Goal: Task Accomplishment & Management: Complete application form

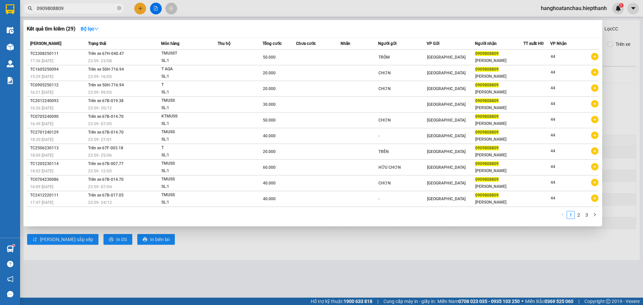
click at [140, 7] on div at bounding box center [321, 152] width 643 height 305
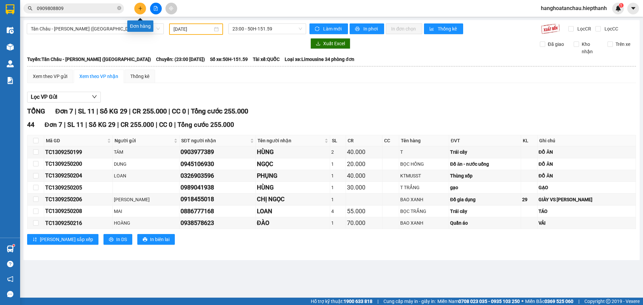
click at [139, 8] on icon "plus" at bounding box center [140, 8] width 5 height 5
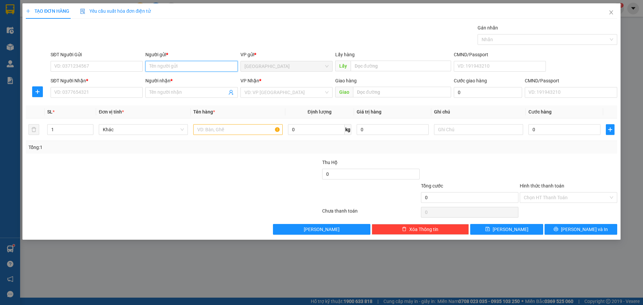
click at [177, 66] on input "Người gửi *" at bounding box center [191, 66] width 92 height 11
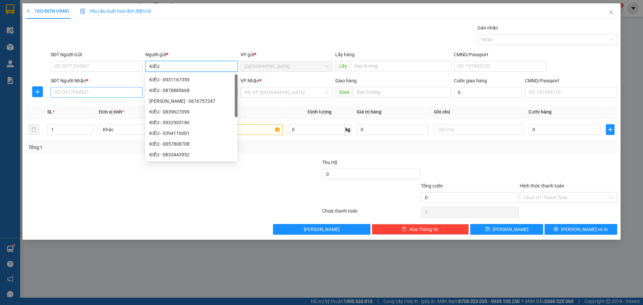
type input "KIỀU"
click at [128, 93] on input "SĐT Người Nhận *" at bounding box center [97, 92] width 92 height 11
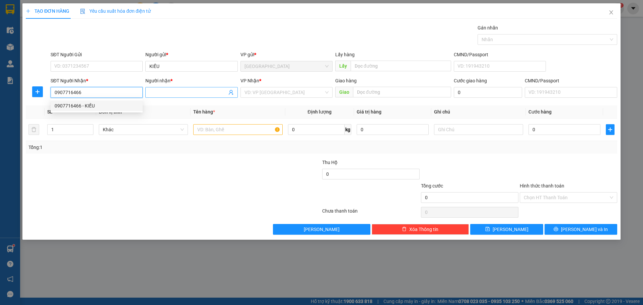
type input "0907716466"
click at [172, 90] on input "Người nhận *" at bounding box center [187, 92] width 77 height 7
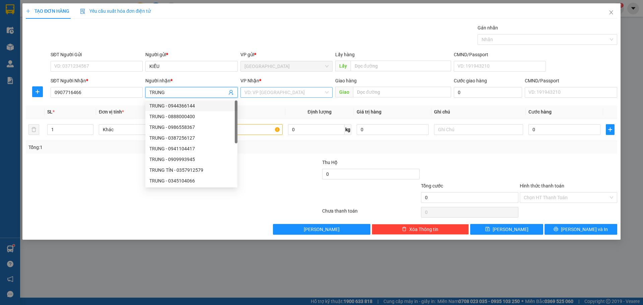
type input "TRUNG"
click at [286, 94] on input "search" at bounding box center [284, 92] width 79 height 10
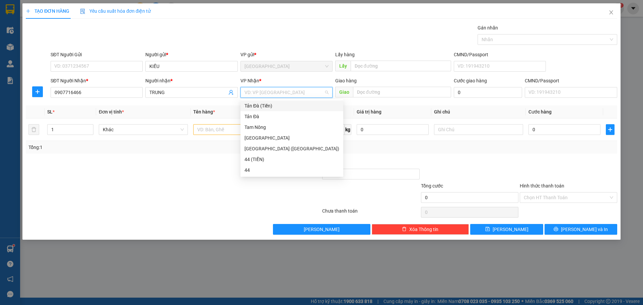
click at [278, 105] on div "Tản Đà (Tiền)" at bounding box center [292, 105] width 95 height 7
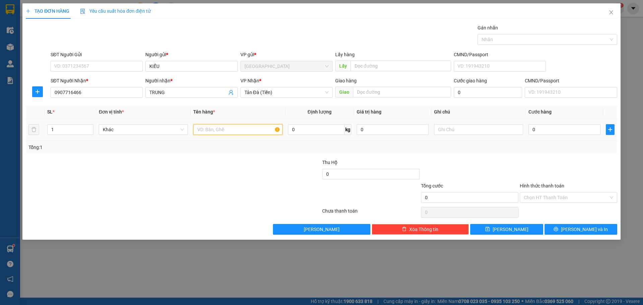
click at [230, 127] on input "text" at bounding box center [237, 129] width 89 height 11
type input "D"
type input "ĐTDĐ"
click at [452, 130] on input "text" at bounding box center [478, 129] width 89 height 11
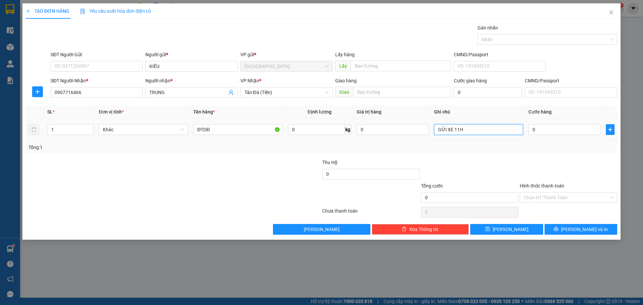
type input "GỬI XE 11H"
click at [562, 136] on div "0" at bounding box center [565, 129] width 72 height 13
click at [561, 128] on input "0" at bounding box center [565, 129] width 72 height 11
type input "3"
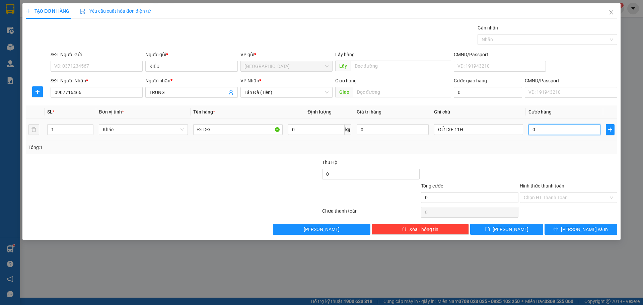
type input "3"
type input "30"
type input "30.000"
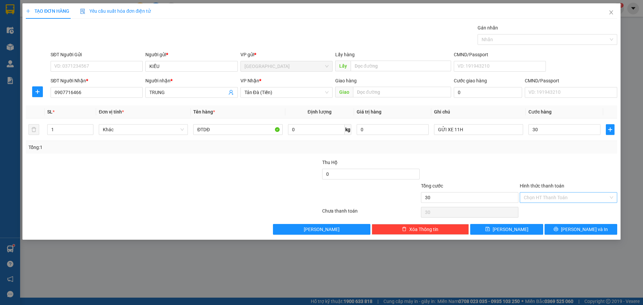
type input "30.000"
click at [562, 197] on input "Hình thức thanh toán" at bounding box center [566, 198] width 85 height 10
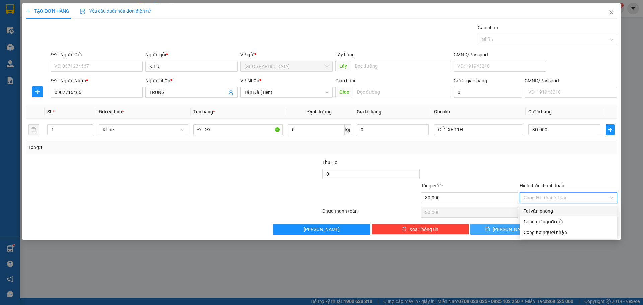
drag, startPoint x: 530, startPoint y: 208, endPoint x: 533, endPoint y: 226, distance: 18.3
click at [530, 208] on div "Tại văn phòng" at bounding box center [568, 210] width 89 height 7
type input "0"
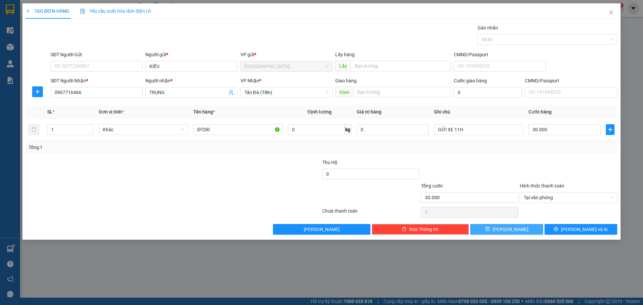
click at [518, 227] on button "[PERSON_NAME]" at bounding box center [507, 229] width 73 height 11
type input "0"
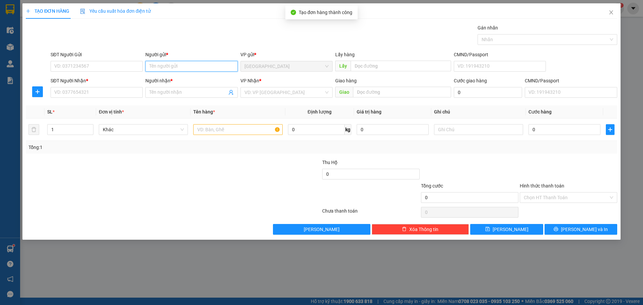
click at [187, 65] on input "Người gửi *" at bounding box center [191, 66] width 92 height 11
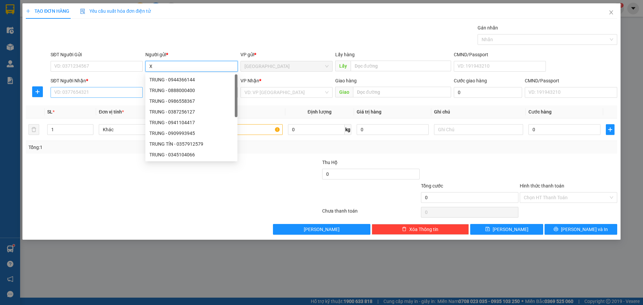
type input "X"
click at [108, 94] on input "SĐT Người Nhận *" at bounding box center [97, 92] width 92 height 11
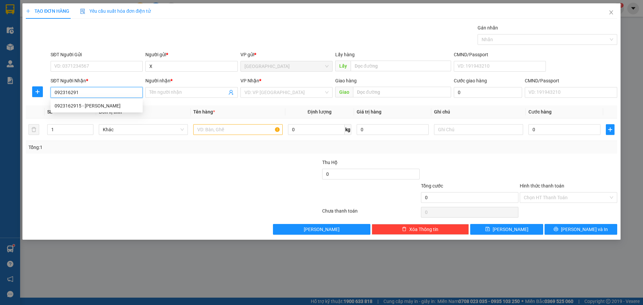
type input "0923162915"
click at [104, 107] on div "0923162915 - [PERSON_NAME]" at bounding box center [97, 105] width 84 height 7
type input "NGỌC"
type input "0923162915"
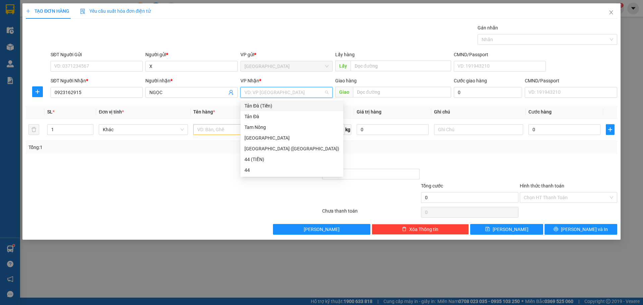
click at [287, 92] on input "search" at bounding box center [284, 92] width 79 height 10
click at [279, 106] on div "Tản Đà (Tiền)" at bounding box center [292, 105] width 95 height 7
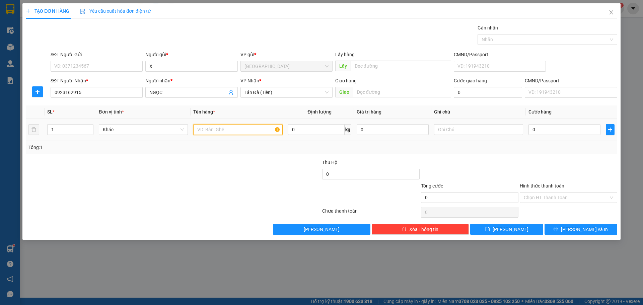
drag, startPoint x: 241, startPoint y: 126, endPoint x: 237, endPoint y: 128, distance: 4.0
click at [239, 127] on input "text" at bounding box center [237, 129] width 89 height 11
type input "THÙNG NP"
click at [452, 128] on input "text" at bounding box center [478, 129] width 89 height 11
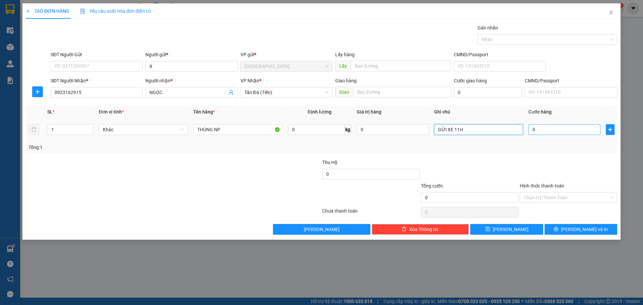
type input "GỬI XE 11H"
click at [585, 129] on input "0" at bounding box center [565, 129] width 72 height 11
type input "5"
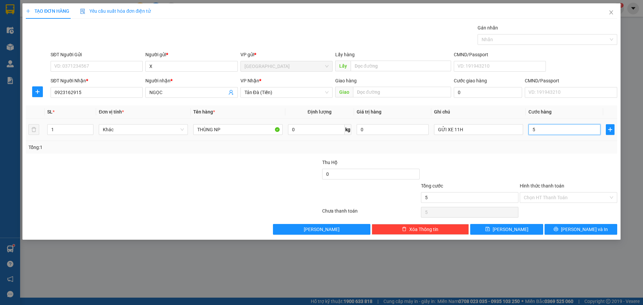
type input "50"
type input "50.000"
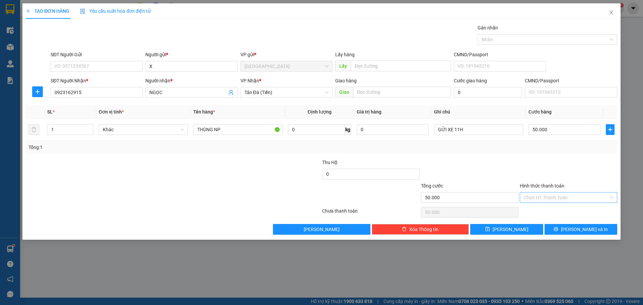
click at [553, 196] on input "Hình thức thanh toán" at bounding box center [566, 198] width 85 height 10
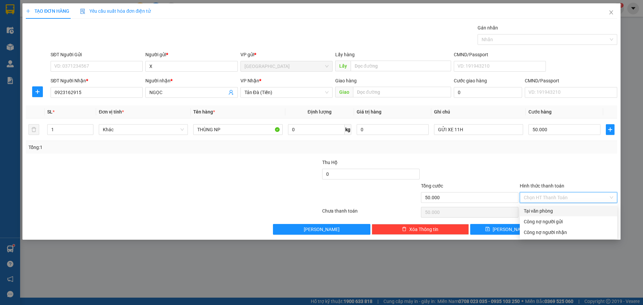
drag, startPoint x: 540, startPoint y: 213, endPoint x: 519, endPoint y: 220, distance: 21.8
click at [540, 213] on div "Tại văn phòng" at bounding box center [568, 210] width 89 height 7
type input "0"
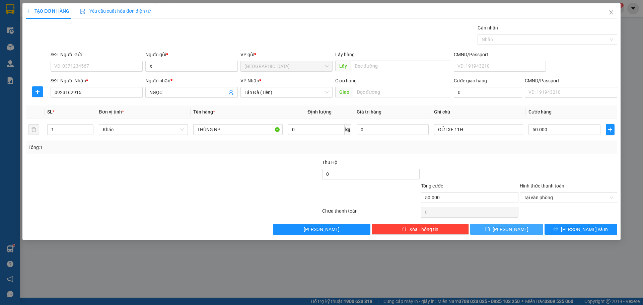
click at [515, 232] on button "[PERSON_NAME]" at bounding box center [507, 229] width 73 height 11
type input "0"
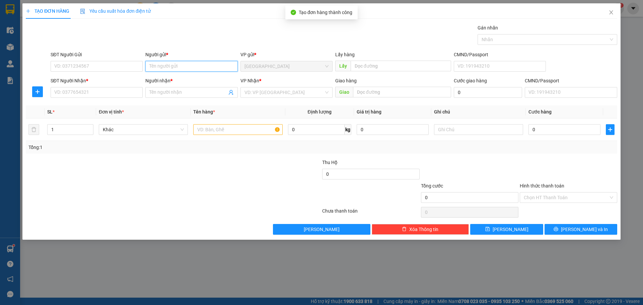
click at [186, 69] on input "Người gửi *" at bounding box center [191, 66] width 92 height 11
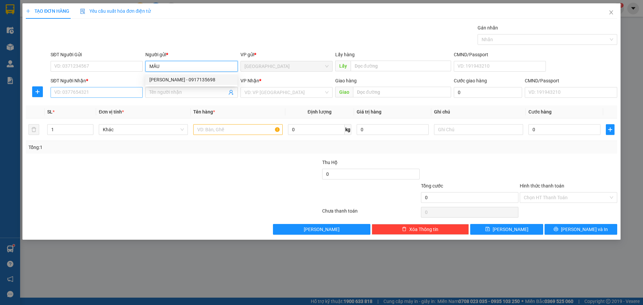
type input "MẦU"
click at [120, 91] on input "SĐT Người Nhận *" at bounding box center [97, 92] width 92 height 11
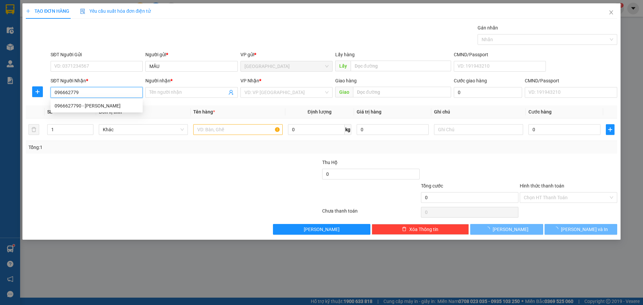
type input "0966627790"
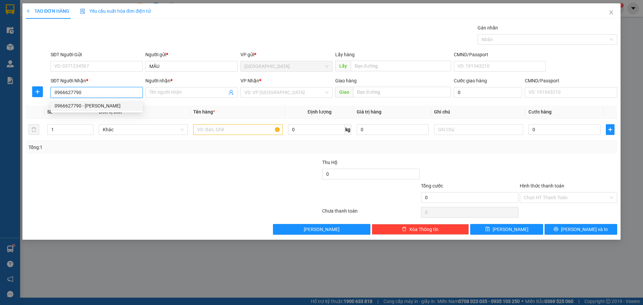
click at [111, 104] on div "0966627790 - [PERSON_NAME]" at bounding box center [97, 105] width 84 height 7
type input "[PERSON_NAME]"
type input "0966627790"
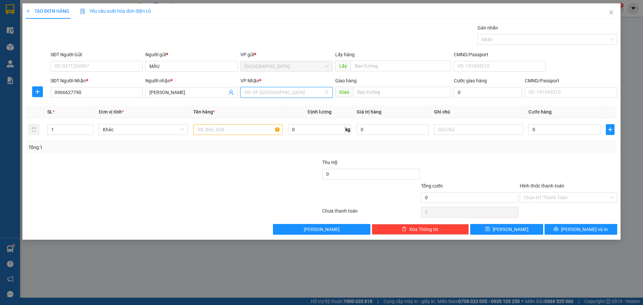
drag, startPoint x: 275, startPoint y: 88, endPoint x: 268, endPoint y: 100, distance: 13.4
click at [275, 88] on input "search" at bounding box center [284, 92] width 79 height 10
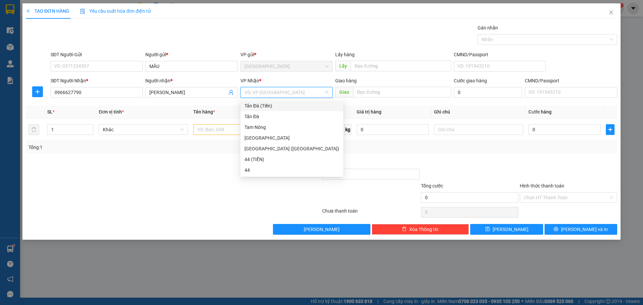
click at [268, 107] on div "Tản Đà (Tiền)" at bounding box center [292, 105] width 95 height 7
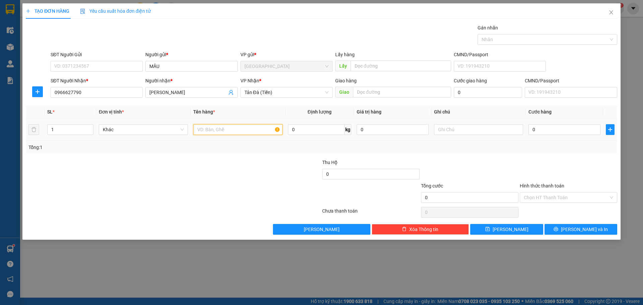
click at [224, 132] on input "text" at bounding box center [237, 129] width 89 height 11
type input "LAPTOP"
drag, startPoint x: 477, startPoint y: 128, endPoint x: 475, endPoint y: 120, distance: 7.6
click at [477, 127] on input "text" at bounding box center [478, 129] width 89 height 11
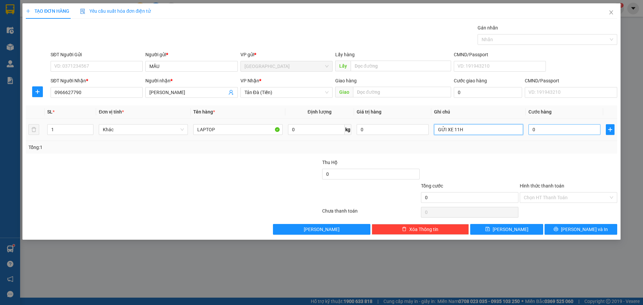
type input "GỬI XE 11H"
click at [573, 129] on input "0" at bounding box center [565, 129] width 72 height 11
type input "5"
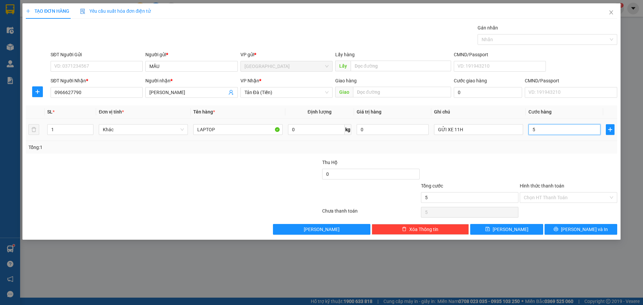
type input "50"
type input "50.000"
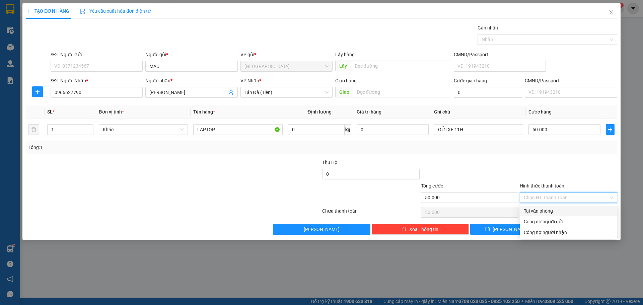
drag, startPoint x: 555, startPoint y: 198, endPoint x: 557, endPoint y: 217, distance: 19.2
click at [555, 199] on input "Hình thức thanh toán" at bounding box center [566, 198] width 85 height 10
click at [557, 212] on div "Tại văn phòng" at bounding box center [568, 210] width 89 height 7
type input "0"
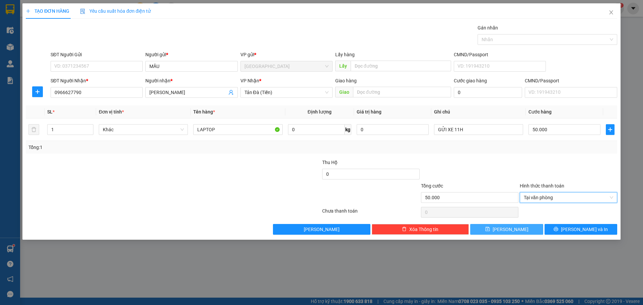
drag, startPoint x: 517, startPoint y: 230, endPoint x: 525, endPoint y: 228, distance: 8.1
click at [518, 230] on button "[PERSON_NAME]" at bounding box center [507, 229] width 73 height 11
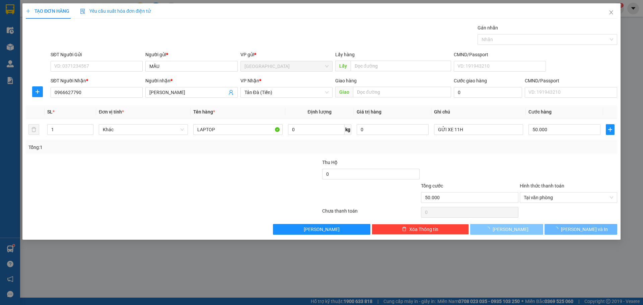
type input "0"
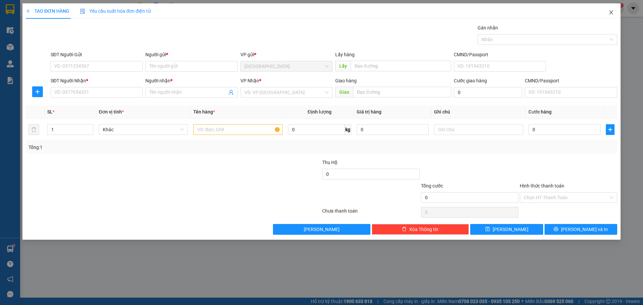
click at [612, 13] on icon "close" at bounding box center [611, 12] width 5 height 5
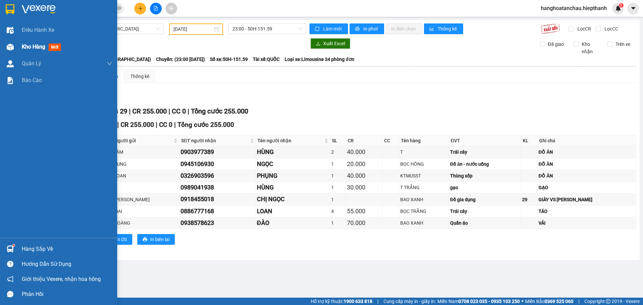
click at [35, 49] on span "Kho hàng" at bounding box center [33, 47] width 23 height 6
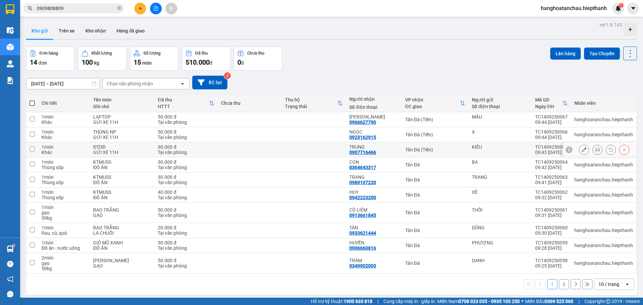
click at [494, 149] on div "KIỀU" at bounding box center [500, 146] width 57 height 5
checkbox input "true"
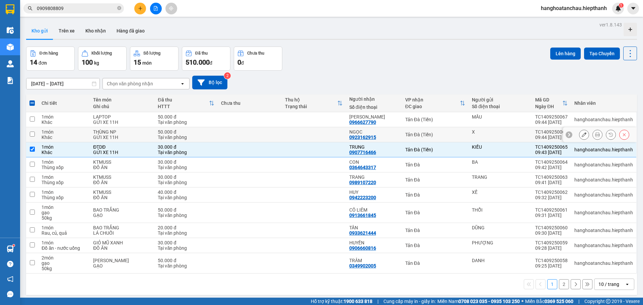
click at [498, 131] on div "X" at bounding box center [500, 131] width 57 height 5
checkbox input "true"
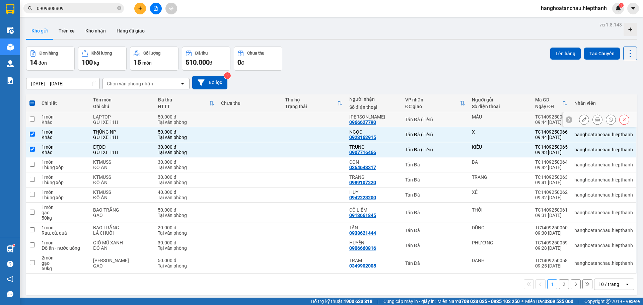
click at [501, 116] on div "MẦU" at bounding box center [500, 116] width 57 height 5
checkbox input "true"
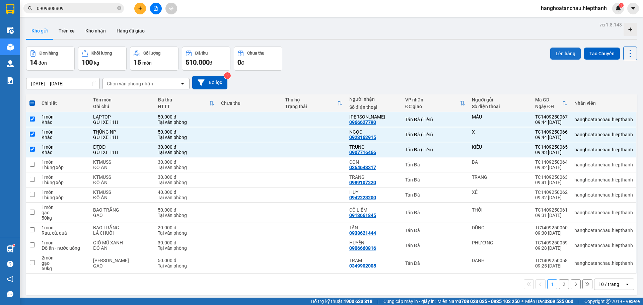
click at [558, 54] on button "Lên hàng" at bounding box center [566, 54] width 30 height 12
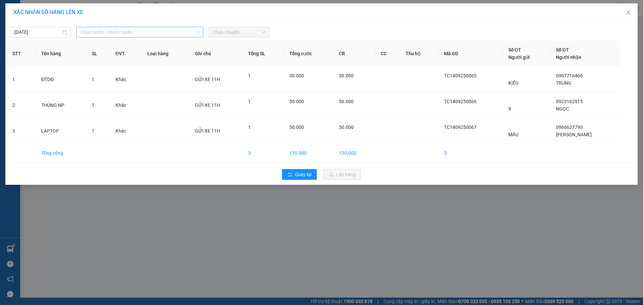
click at [134, 29] on span "Chọn tuyến - nhóm tuyến" at bounding box center [139, 32] width 119 height 10
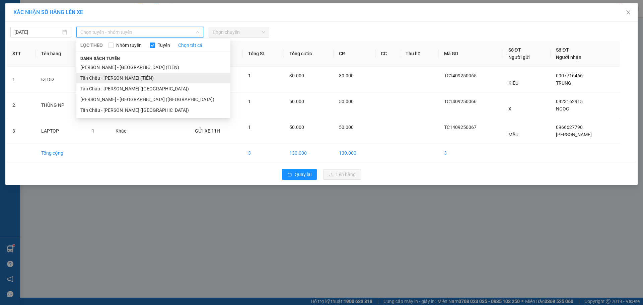
click at [87, 79] on li "Tân Châu - [PERSON_NAME] (TIỀN)" at bounding box center [153, 78] width 154 height 11
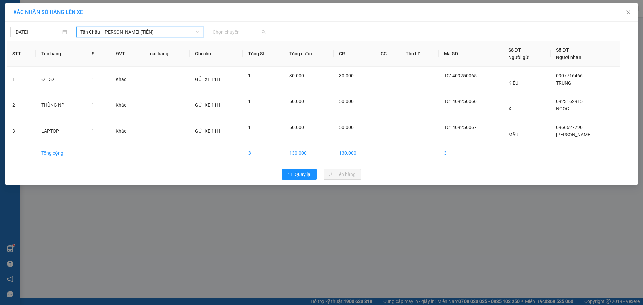
click at [231, 30] on span "Chọn chuyến" at bounding box center [239, 32] width 53 height 10
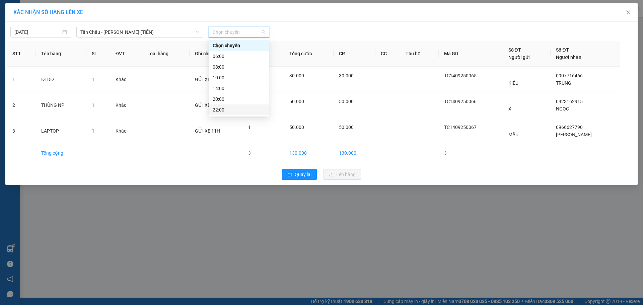
click at [227, 112] on div "22:00" at bounding box center [239, 109] width 52 height 7
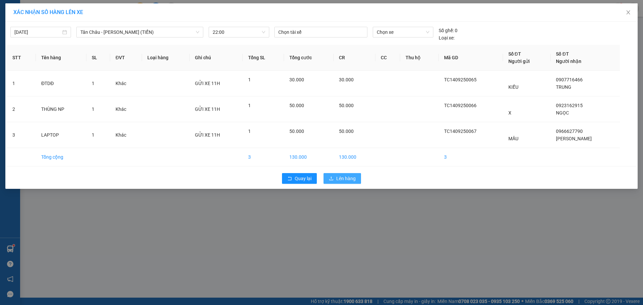
click at [346, 180] on span "Lên hàng" at bounding box center [345, 178] width 19 height 7
